Goal: Transaction & Acquisition: Purchase product/service

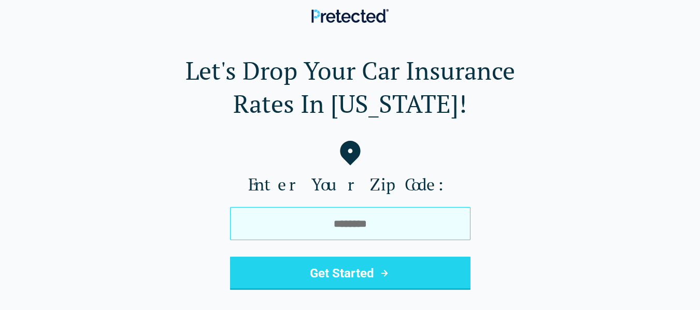
click at [280, 227] on input "tel" at bounding box center [350, 223] width 240 height 33
type input "*****"
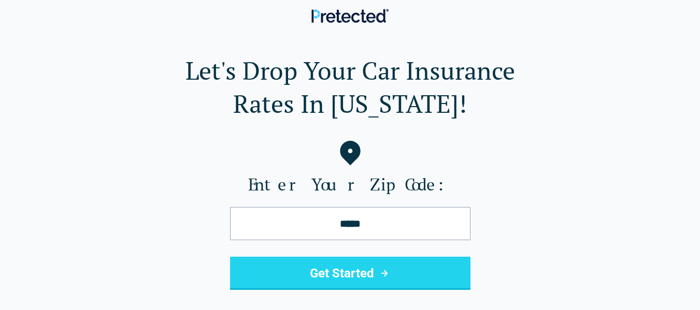
click at [306, 275] on button "Get Started" at bounding box center [350, 273] width 240 height 33
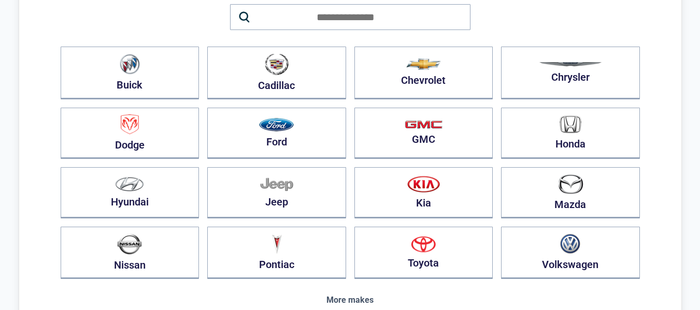
scroll to position [116, 0]
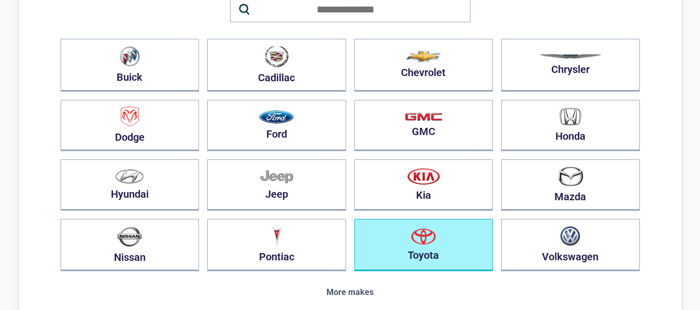
click at [459, 249] on button "Toyota" at bounding box center [423, 245] width 139 height 52
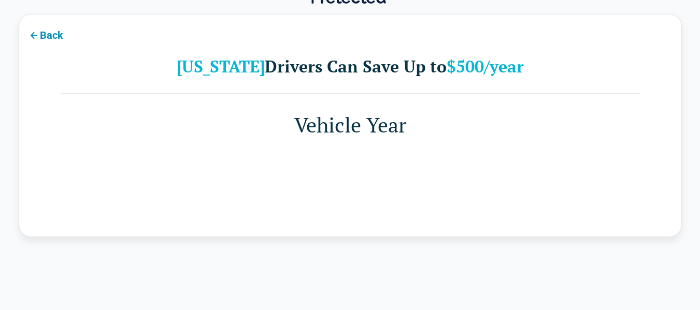
scroll to position [0, 0]
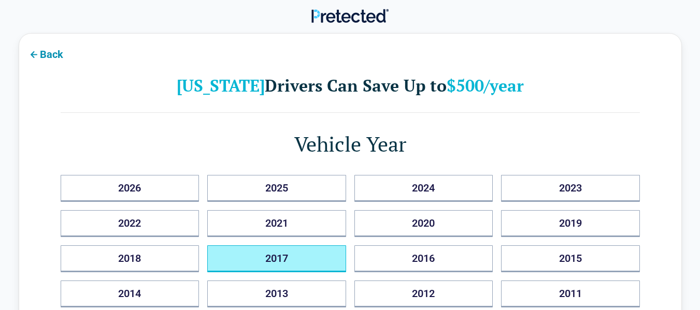
drag, startPoint x: 309, startPoint y: 261, endPoint x: 214, endPoint y: 263, distance: 94.3
click at [214, 263] on button "2017" at bounding box center [276, 259] width 139 height 27
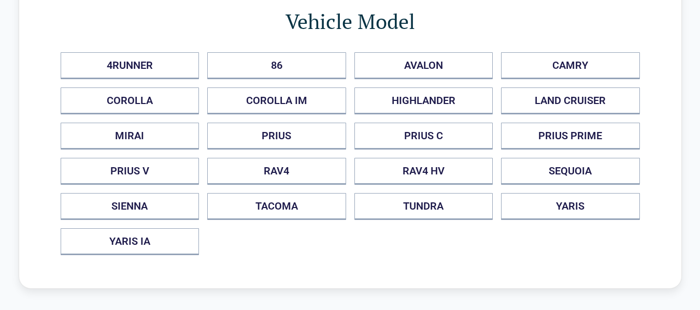
scroll to position [70, 0]
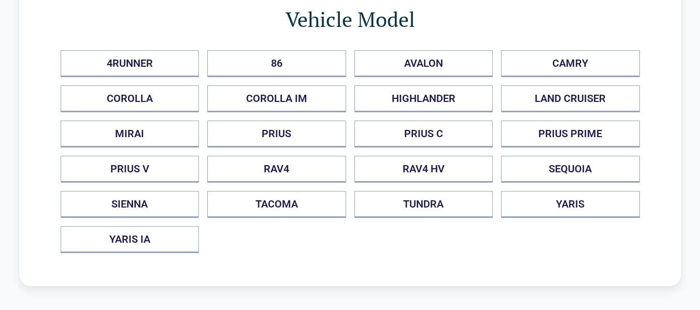
click at [433, 276] on div "Back Vehicle Model 4RUNNER 86 AVALON CAMRY COROLLA COROLLA IM HIGHLANDER LAND C…" at bounding box center [350, 125] width 663 height 324
click at [262, 262] on div "Back Vehicle Model 4RUNNER 86 AVALON CAMRY COROLLA COROLLA IM HIGHLANDER LAND C…" at bounding box center [350, 125] width 663 height 324
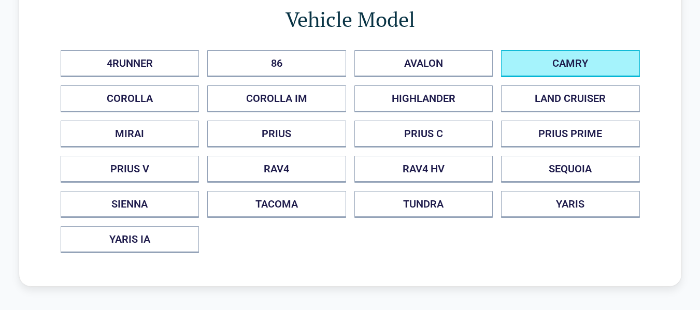
click at [544, 59] on button "CAMRY" at bounding box center [570, 63] width 139 height 27
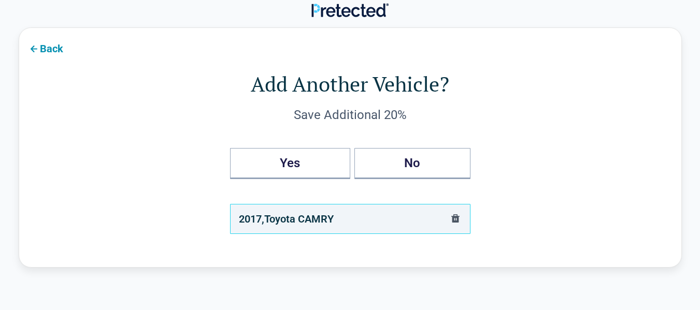
scroll to position [0, 0]
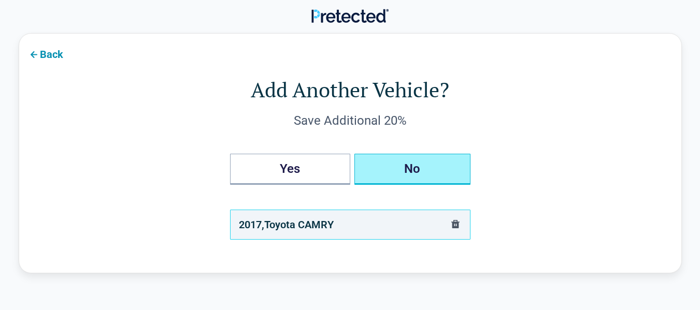
click at [441, 169] on button "No" at bounding box center [412, 169] width 116 height 31
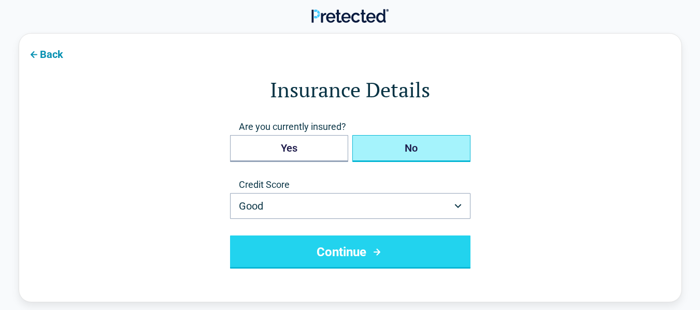
click at [445, 153] on button "No" at bounding box center [411, 148] width 118 height 27
click at [437, 153] on button "No" at bounding box center [411, 148] width 118 height 27
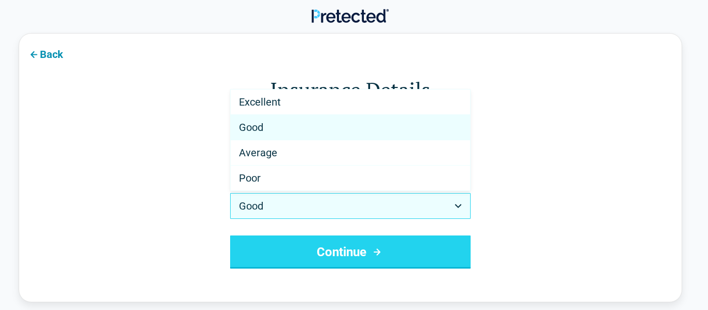
click at [459, 206] on html "Back Insurance Details Are you currently insured? Yes No Credit Score Good ****…" at bounding box center [354, 303] width 708 height 606
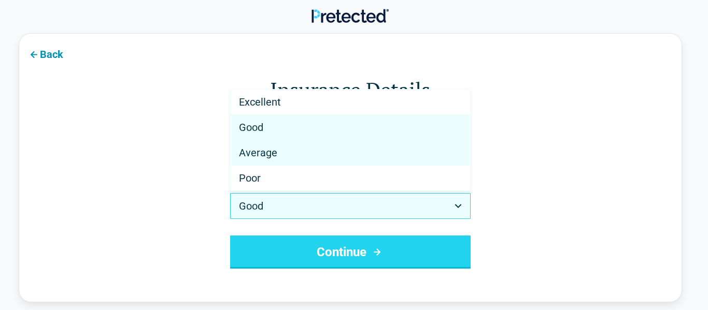
select select "*******"
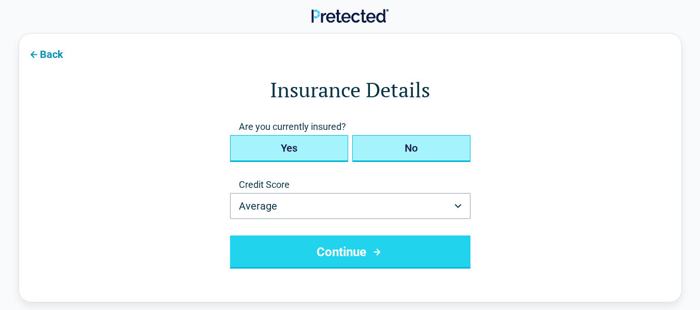
click at [317, 148] on button "Yes" at bounding box center [289, 148] width 118 height 27
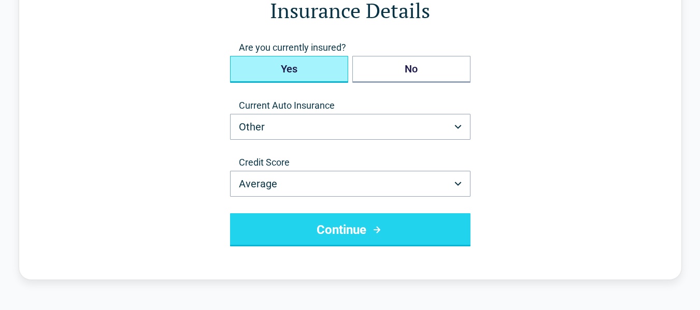
scroll to position [80, 0]
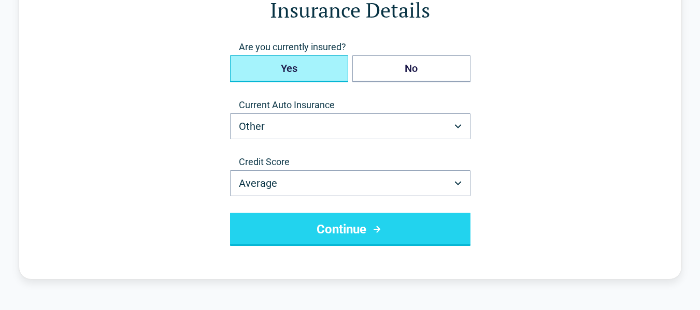
click at [389, 239] on button "Continue" at bounding box center [350, 229] width 240 height 33
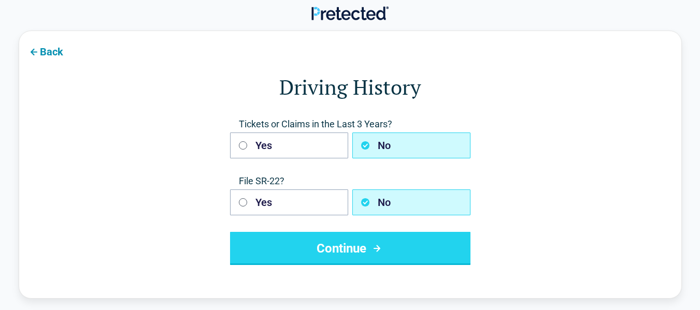
scroll to position [0, 0]
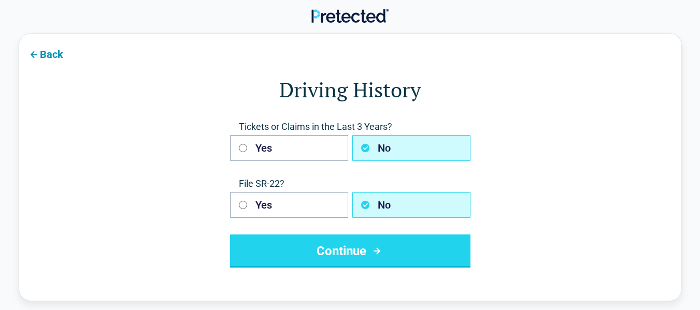
click at [389, 239] on button "Continue" at bounding box center [350, 251] width 240 height 33
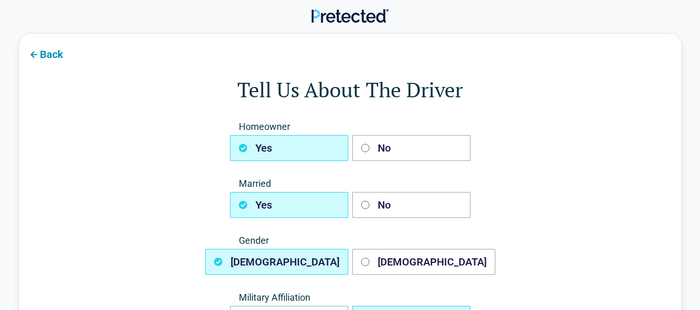
click at [330, 267] on button "Male" at bounding box center [276, 262] width 143 height 26
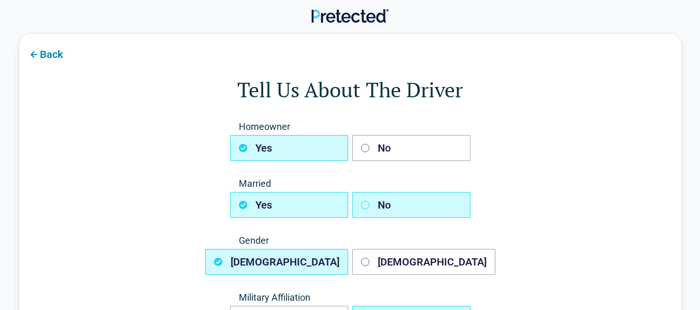
click at [365, 206] on icon "button" at bounding box center [365, 205] width 8 height 8
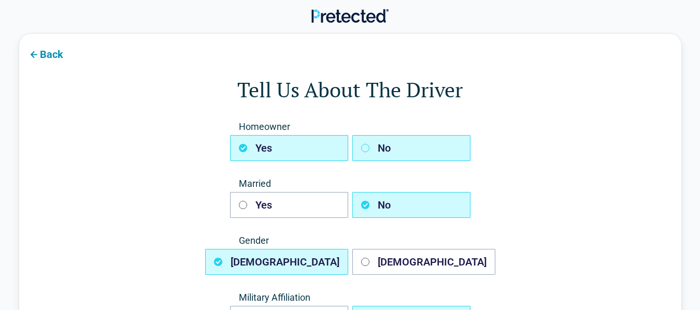
click at [364, 151] on icon "button" at bounding box center [365, 148] width 8 height 8
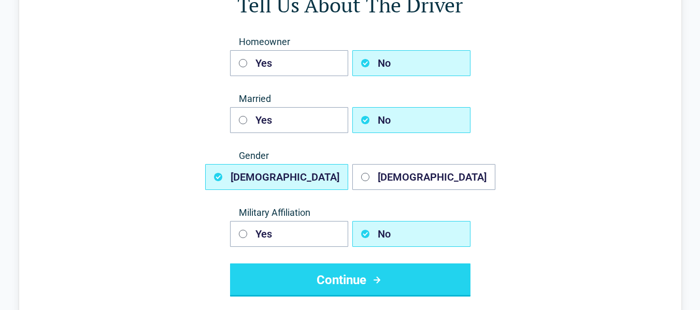
scroll to position [105, 0]
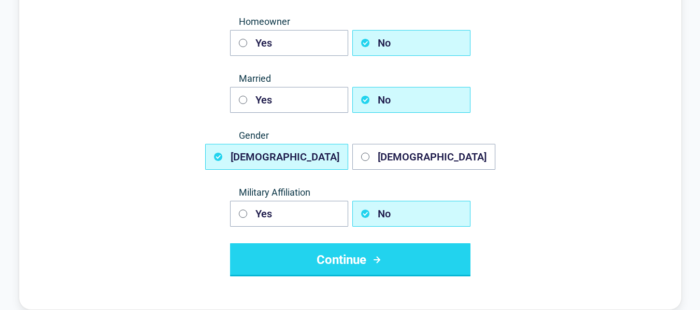
click at [424, 260] on button "Continue" at bounding box center [350, 260] width 240 height 33
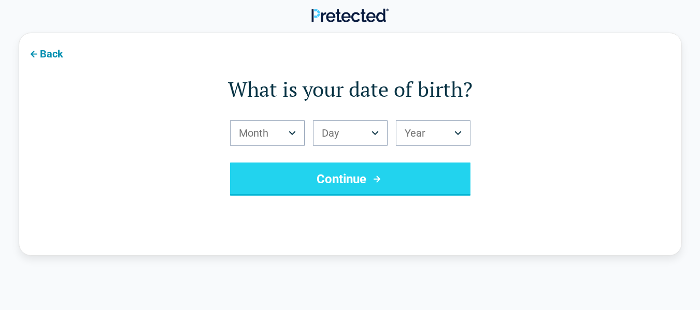
scroll to position [0, 0]
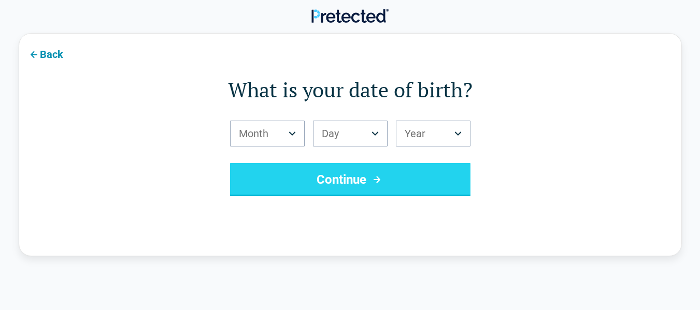
click at [296, 134] on html "Back What is your date of birth? Month *** *** *** *** *** *** *** *** *** *** …" at bounding box center [350, 301] width 700 height 602
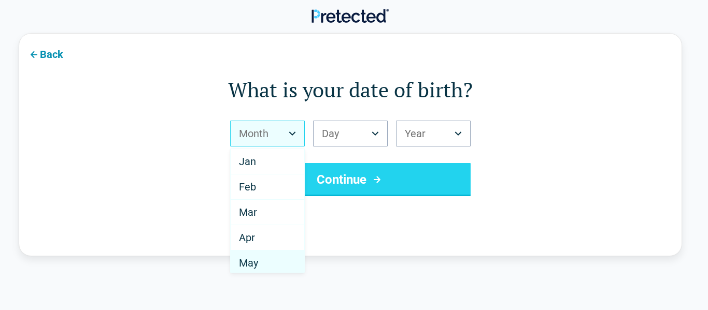
select select "*"
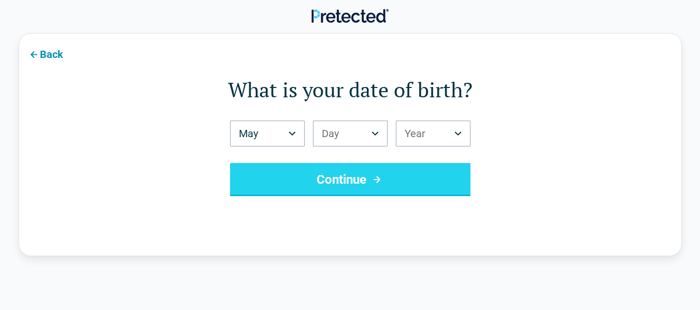
click at [379, 135] on html "Back What is your date of birth? May *** *** *** *** *** *** *** *** *** *** **…" at bounding box center [350, 301] width 700 height 602
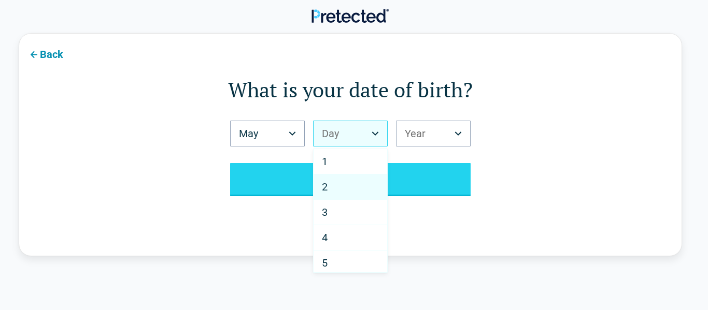
select select "*"
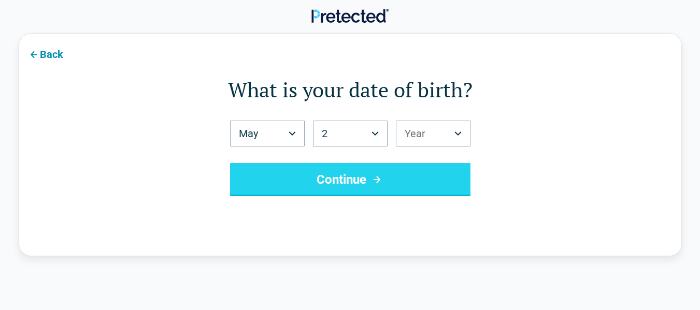
click at [454, 129] on html "Back What is your date of birth? May *** *** *** *** *** *** *** *** *** *** **…" at bounding box center [350, 301] width 700 height 602
click at [408, 176] on button "Continue" at bounding box center [350, 179] width 240 height 33
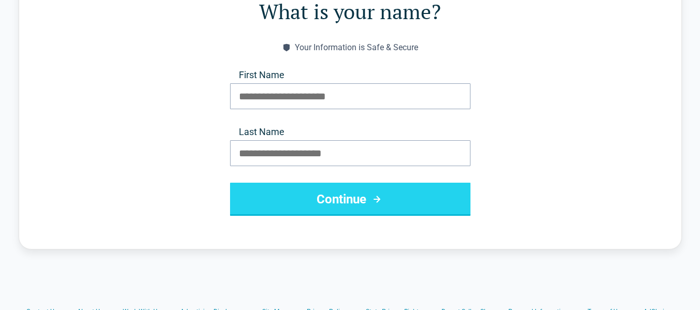
scroll to position [79, 0]
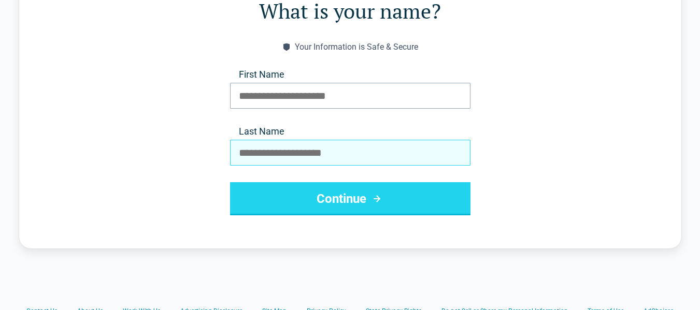
click at [284, 154] on input "Last Name" at bounding box center [350, 153] width 240 height 26
type input "*******"
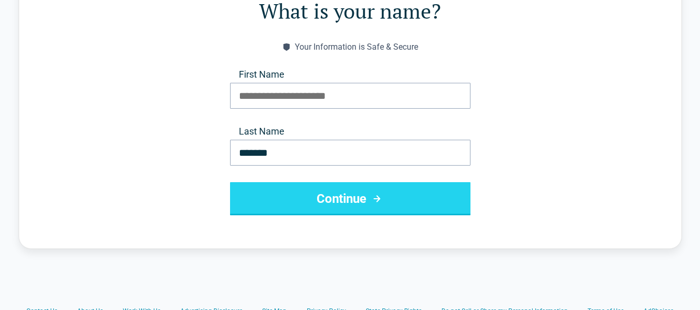
click at [314, 206] on button "Continue" at bounding box center [350, 198] width 240 height 33
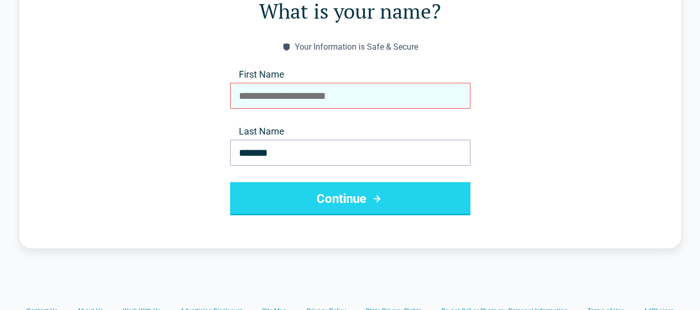
click at [274, 97] on input "First Name" at bounding box center [350, 96] width 240 height 26
type input "*******"
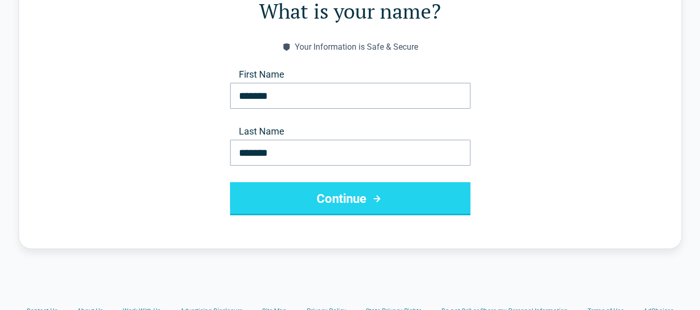
click at [317, 207] on button "Continue" at bounding box center [350, 198] width 240 height 33
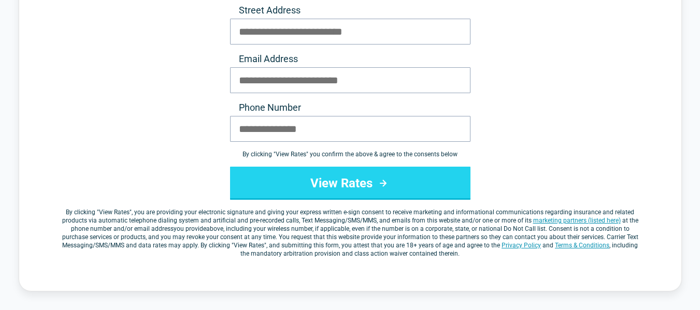
scroll to position [142, 0]
